Goal: Task Accomplishment & Management: Manage account settings

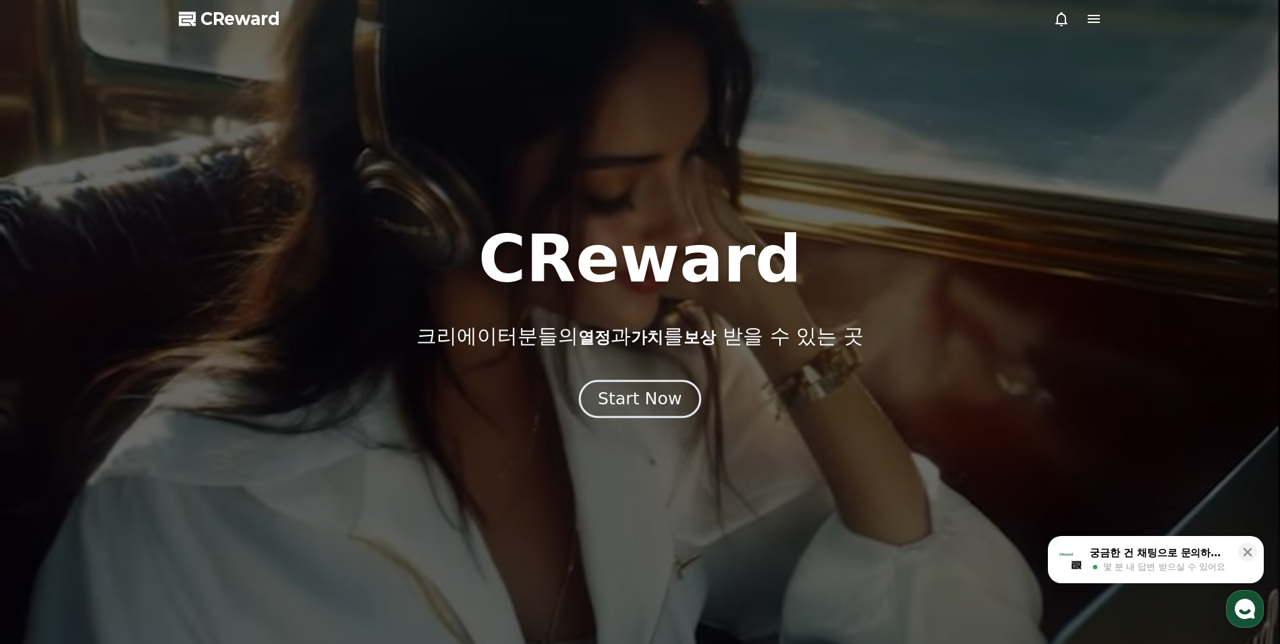
click at [649, 389] on div "Start Now" at bounding box center [640, 398] width 84 height 23
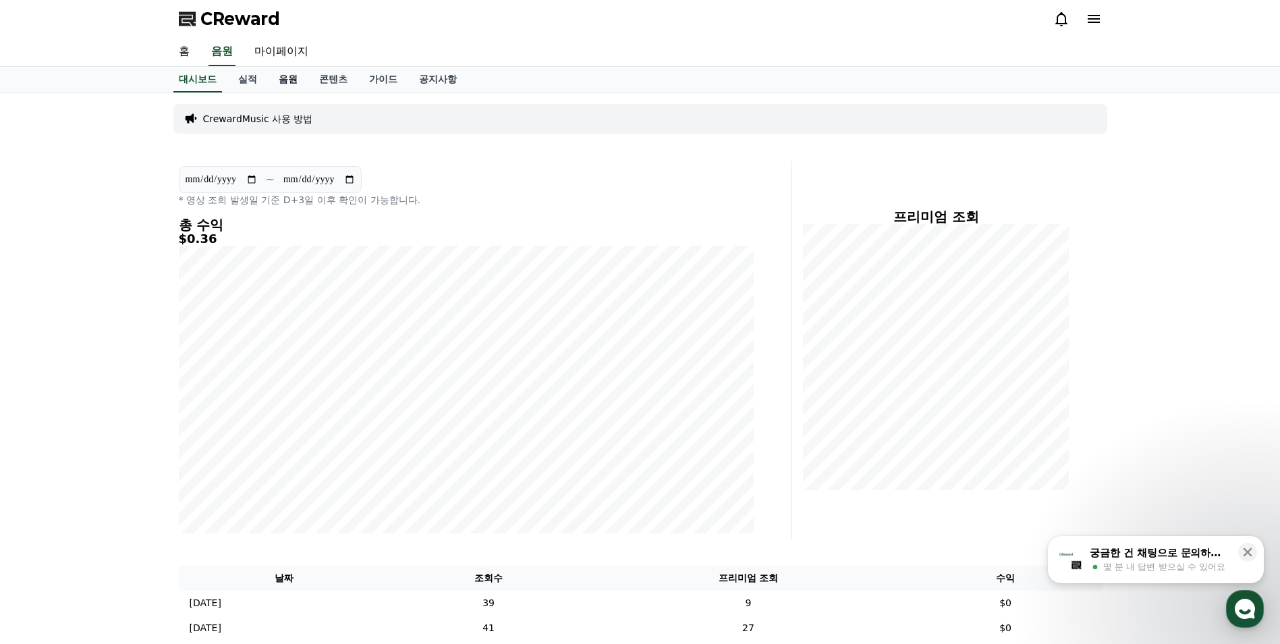
click at [294, 85] on link "음원" at bounding box center [288, 80] width 40 height 26
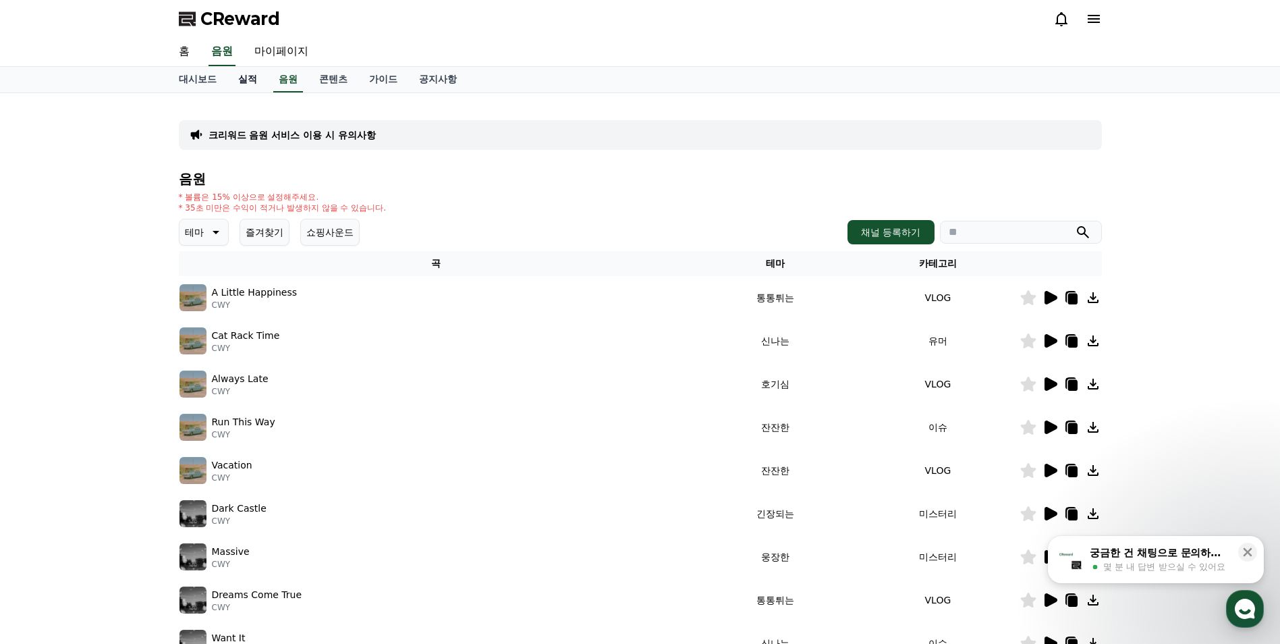
click at [239, 77] on link "실적" at bounding box center [247, 80] width 40 height 26
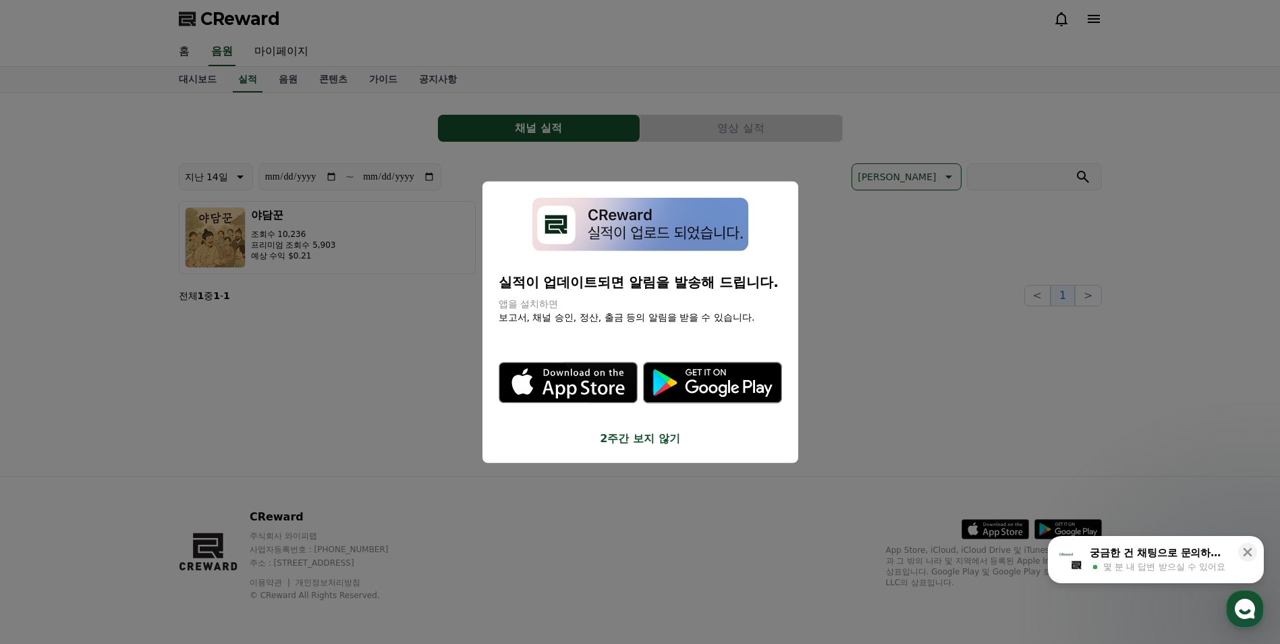
click at [276, 81] on button "close modal" at bounding box center [640, 322] width 1280 height 644
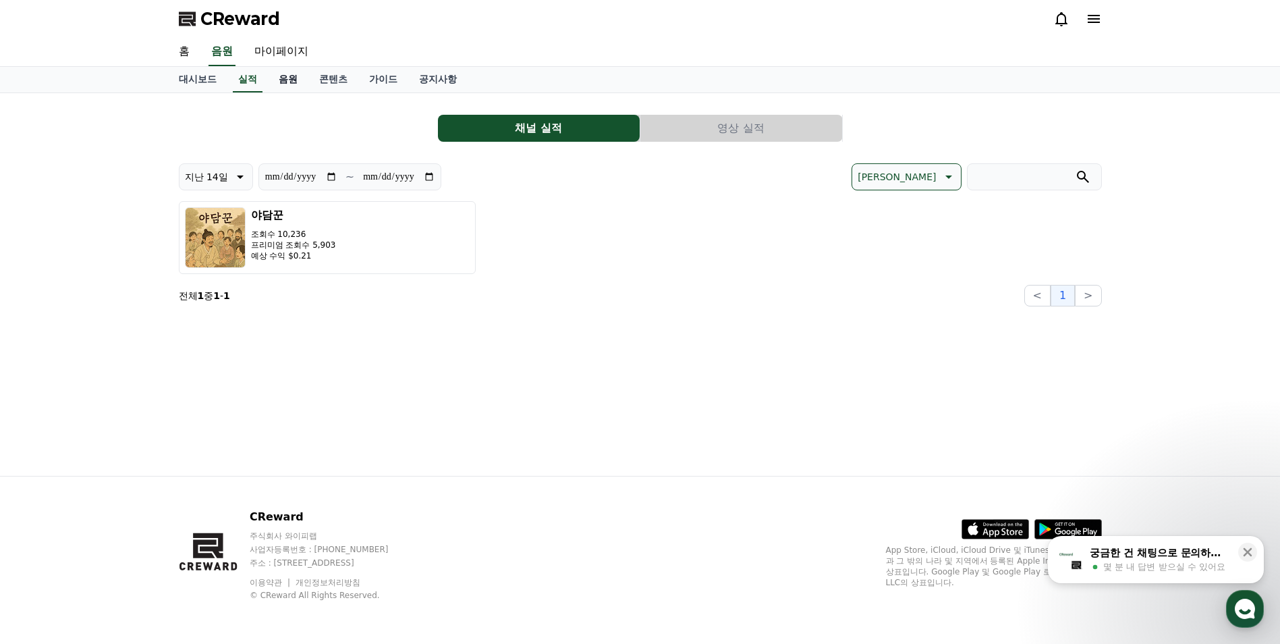
click at [286, 80] on link "음원" at bounding box center [288, 80] width 40 height 26
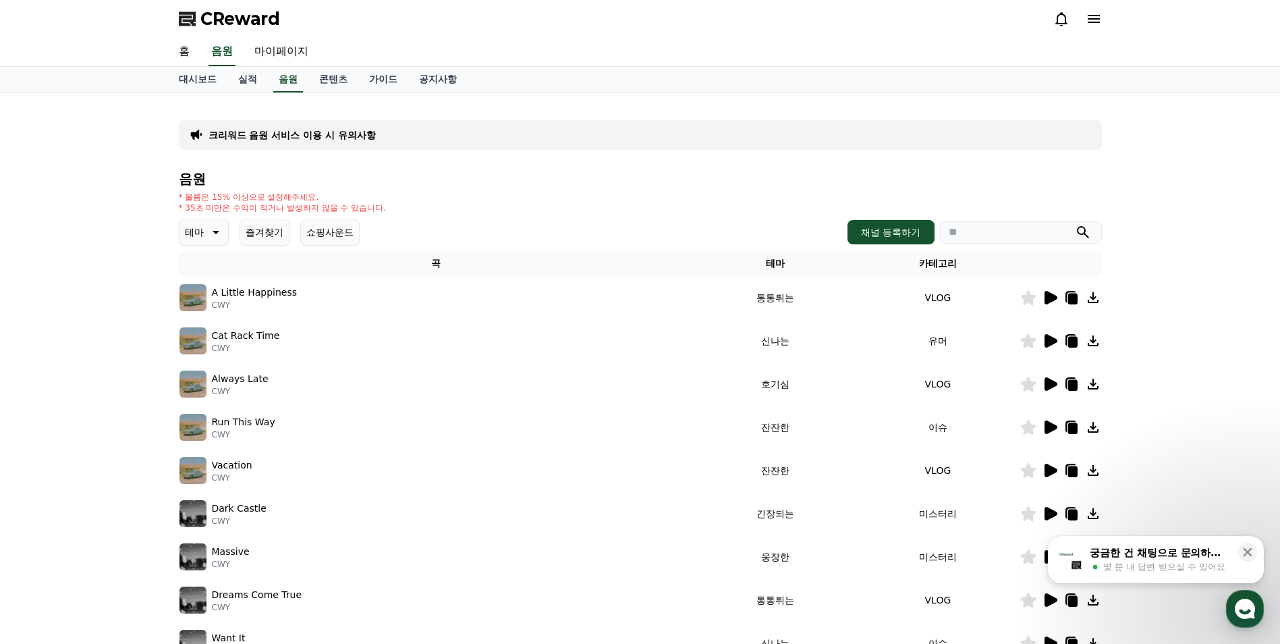
click at [211, 231] on icon at bounding box center [215, 232] width 16 height 16
click at [245, 232] on button "즐겨찾기" at bounding box center [265, 232] width 50 height 27
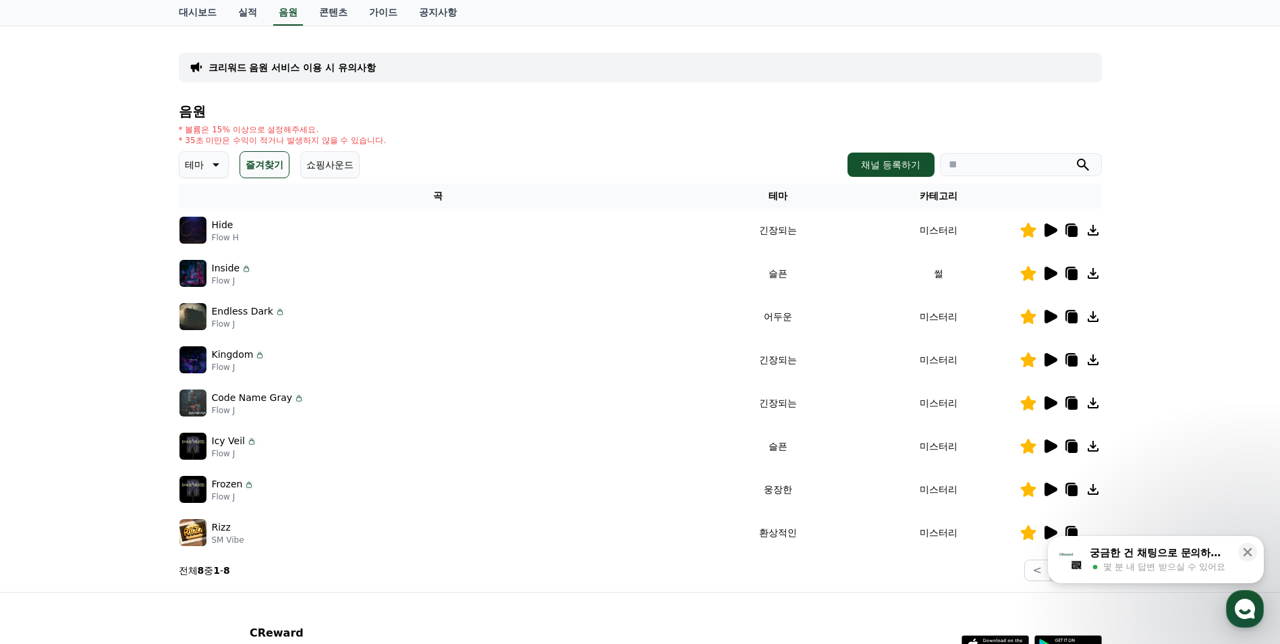
scroll to position [184, 0]
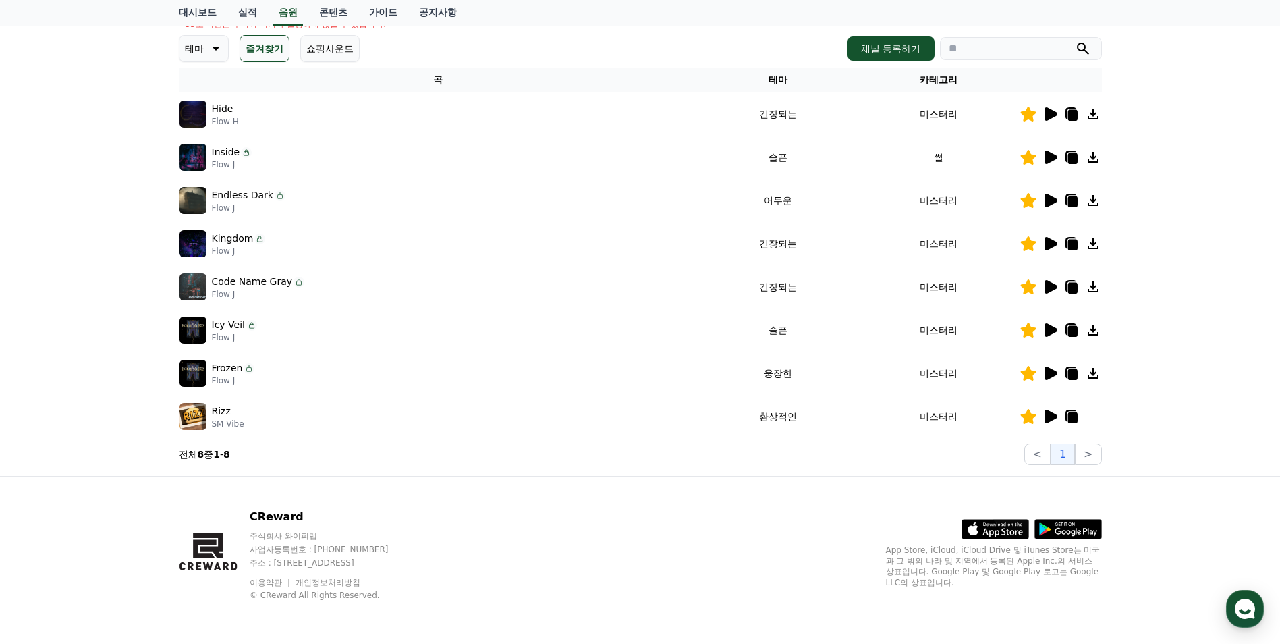
click at [1093, 373] on icon at bounding box center [1093, 373] width 11 height 11
